Goal: Task Accomplishment & Management: Manage account settings

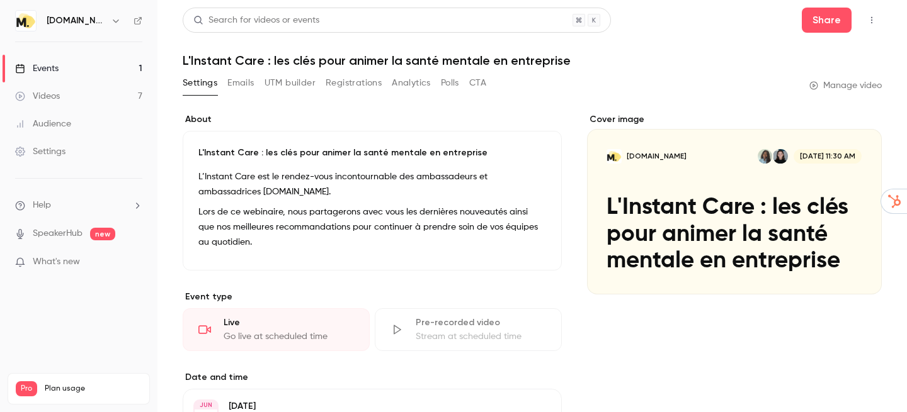
click at [94, 74] on link "Events 1" at bounding box center [78, 69] width 157 height 28
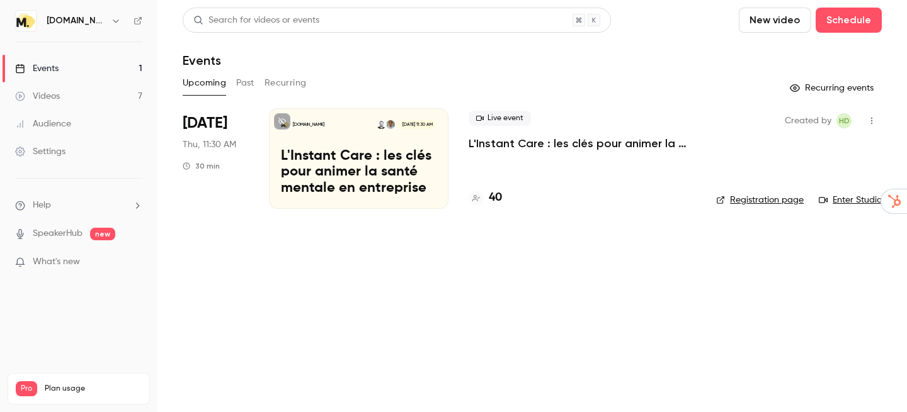
click at [521, 140] on p "L'Instant Care : les clés pour animer la santé mentale en entreprise" at bounding box center [581, 143] width 227 height 15
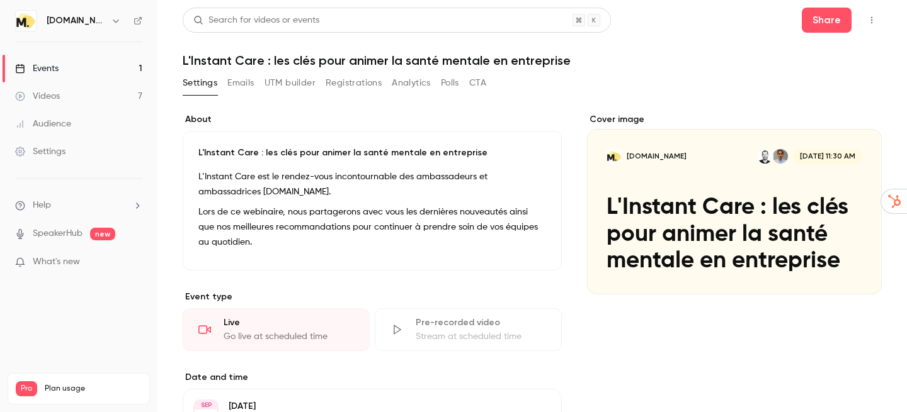
click at [360, 87] on button "Registrations" at bounding box center [354, 83] width 56 height 20
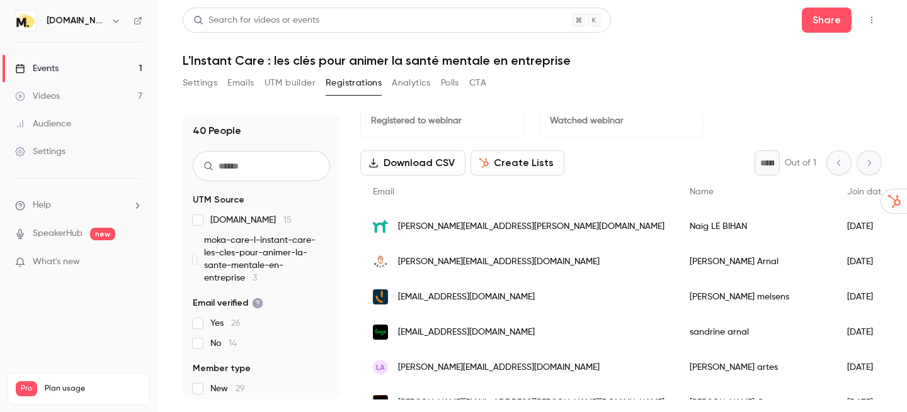
scroll to position [33, 0]
